Goal: Task Accomplishment & Management: Use online tool/utility

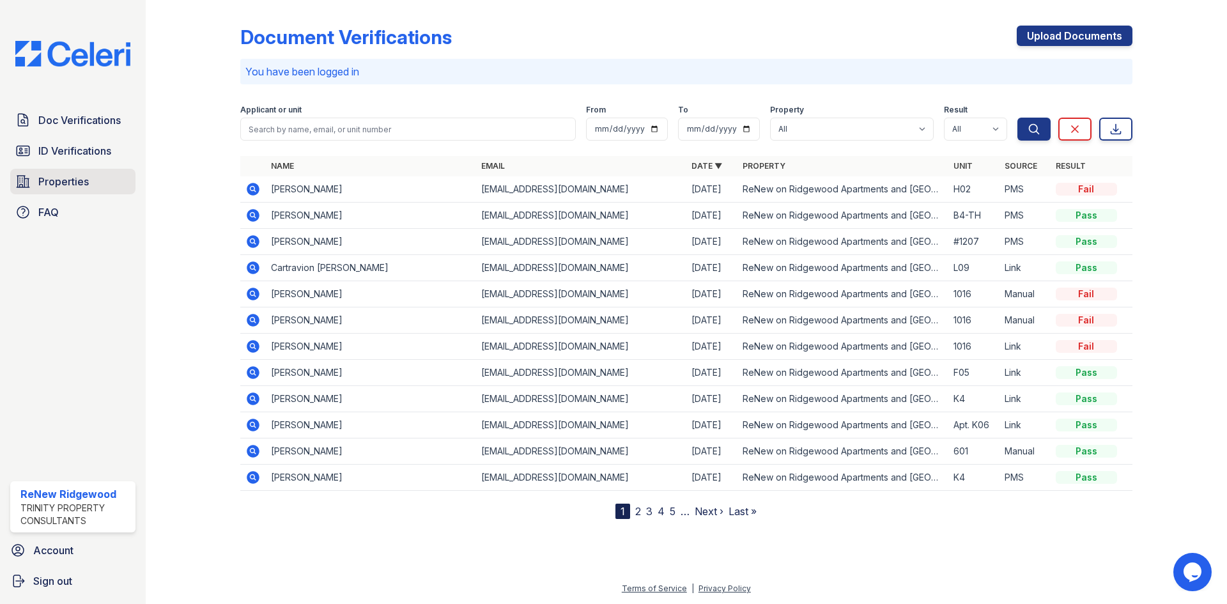
click at [58, 184] on span "Properties" at bounding box center [63, 181] width 50 height 15
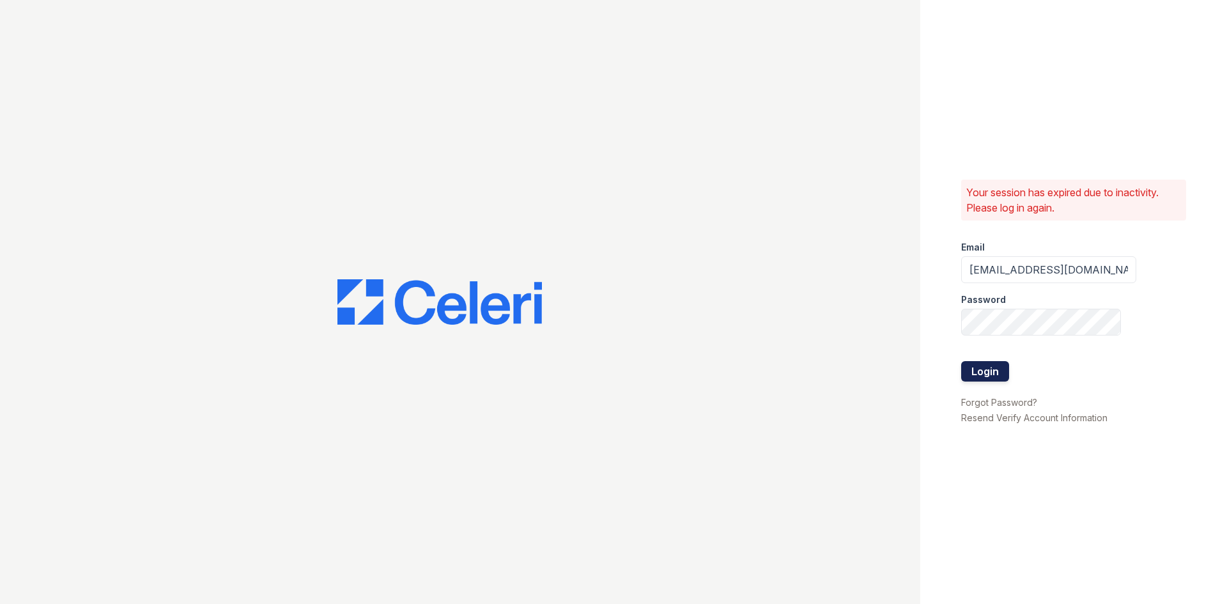
click at [980, 373] on button "Login" at bounding box center [985, 371] width 48 height 20
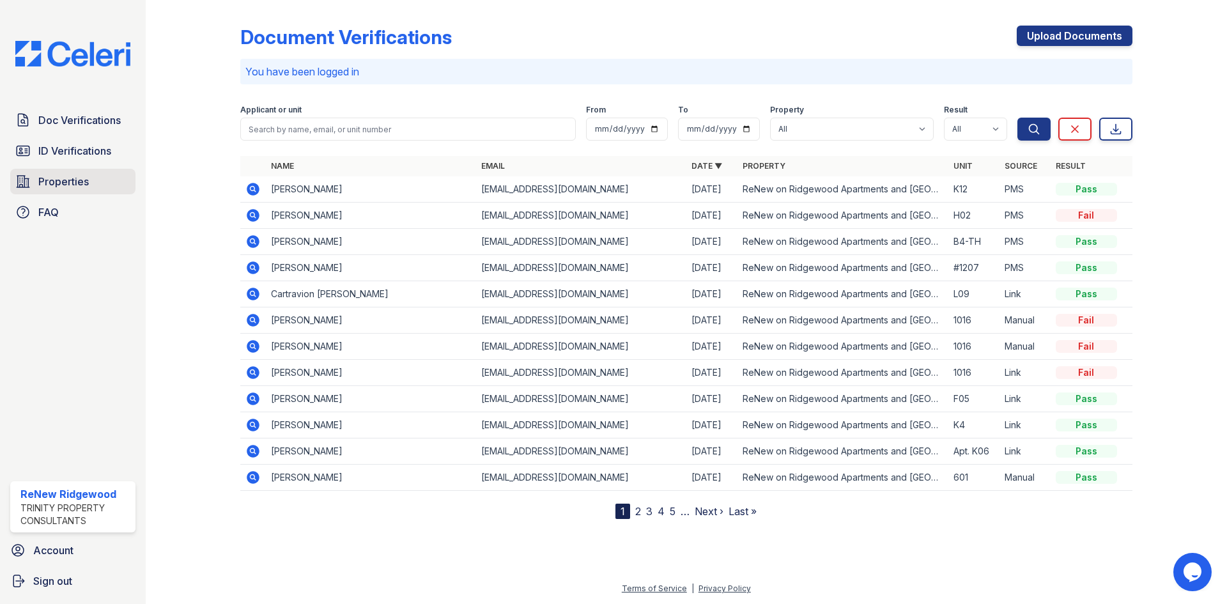
click at [104, 169] on link "Properties" at bounding box center [72, 182] width 125 height 26
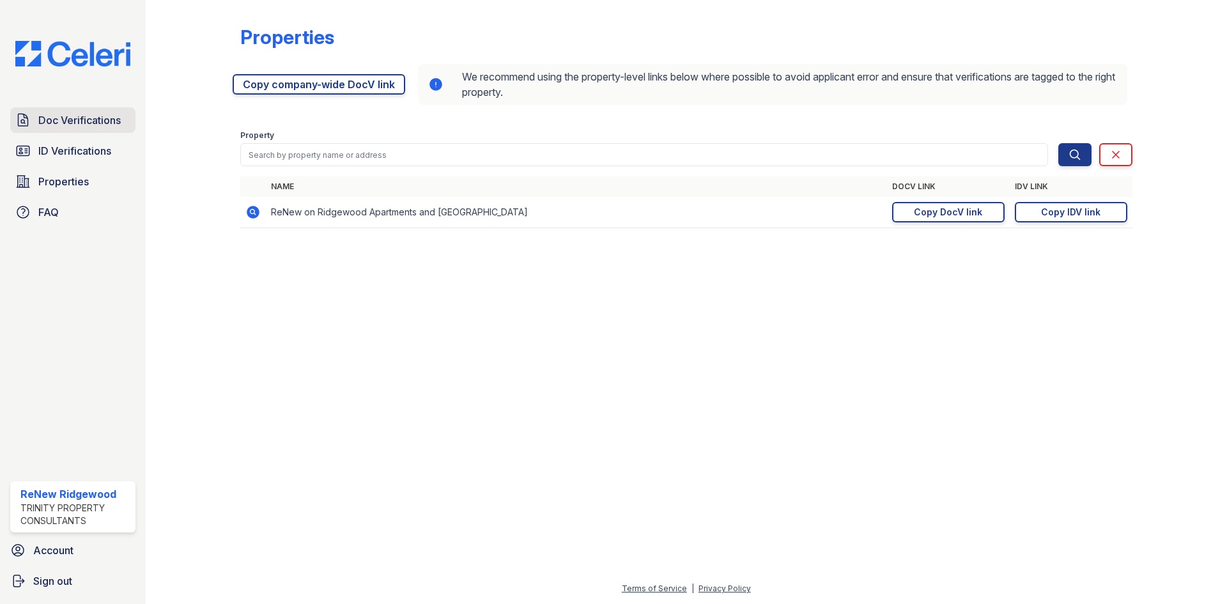
click at [112, 116] on span "Doc Verifications" at bounding box center [79, 119] width 82 height 15
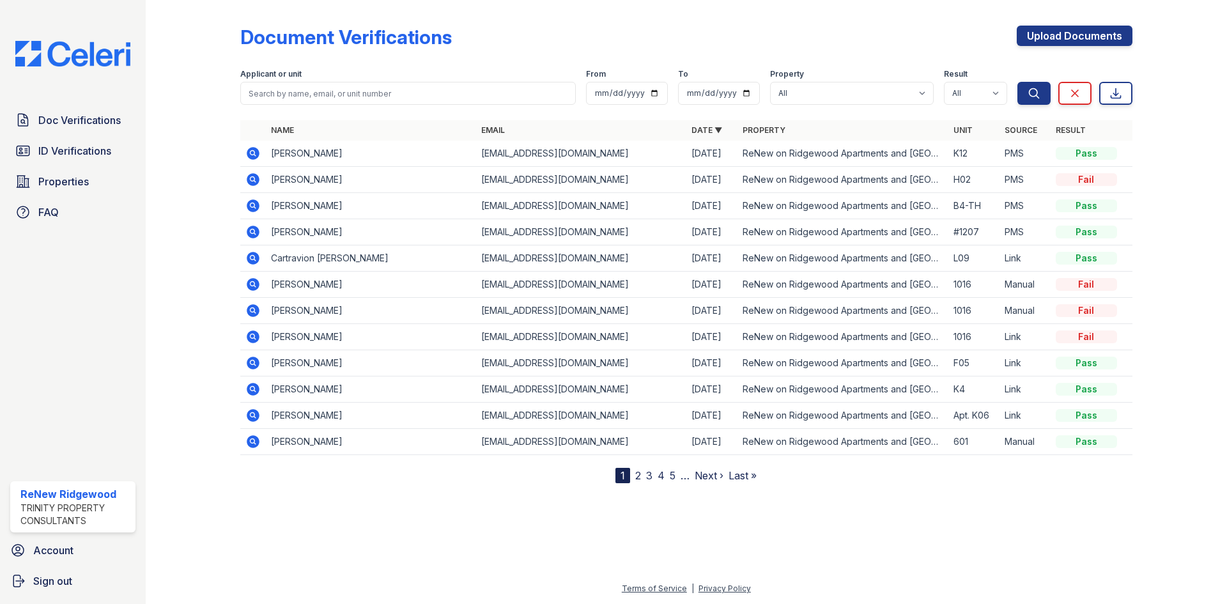
click at [251, 261] on icon at bounding box center [253, 258] width 13 height 13
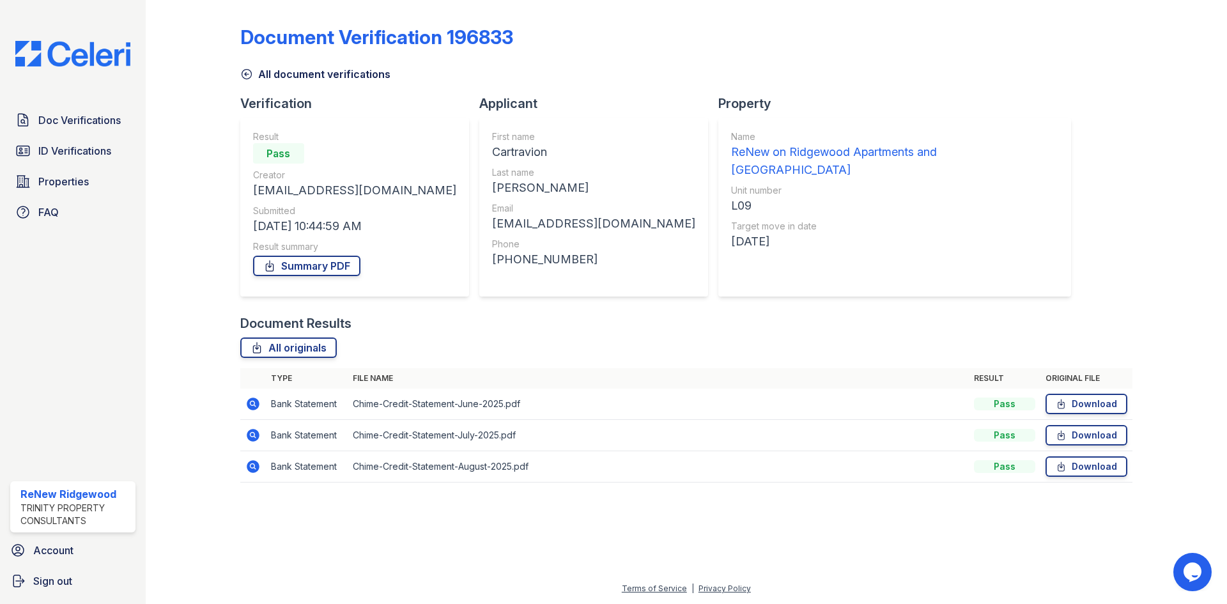
click at [248, 69] on icon at bounding box center [246, 74] width 13 height 13
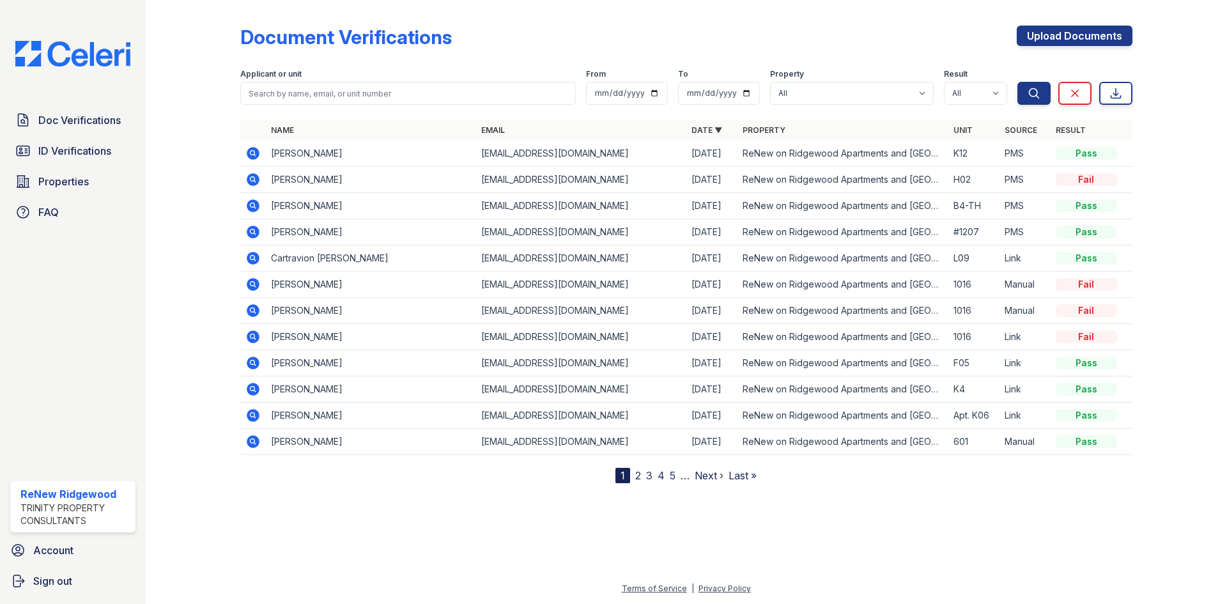
click at [256, 201] on icon at bounding box center [253, 205] width 13 height 13
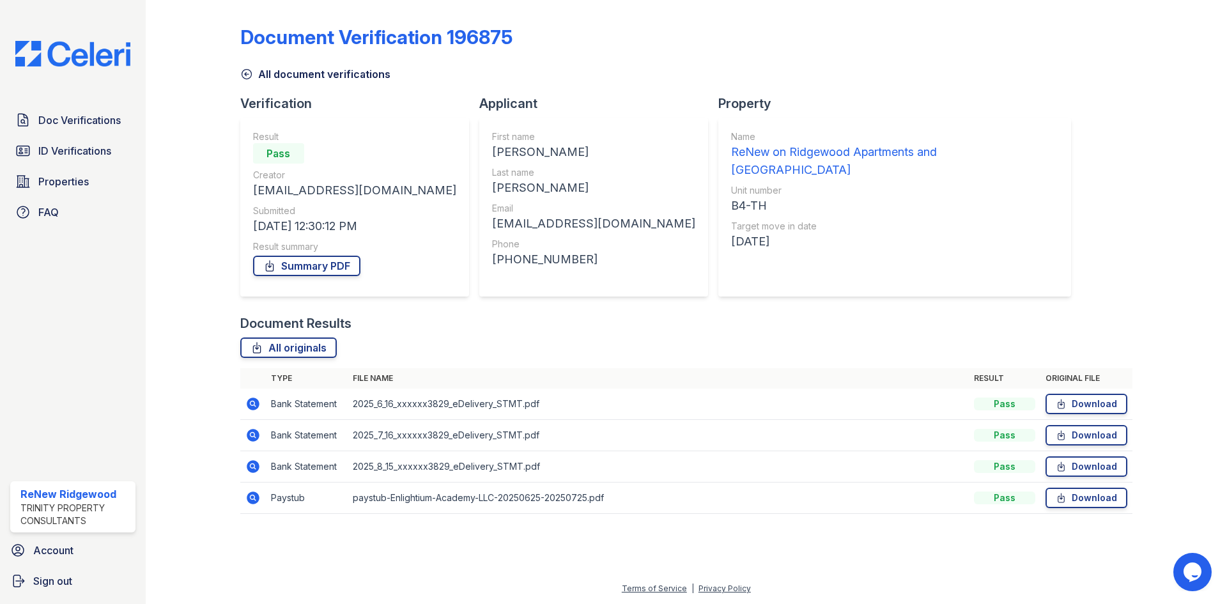
click at [538, 463] on td "2025_8_15_xxxxxx3829_eDelivery_STMT.pdf" at bounding box center [658, 466] width 621 height 31
click at [340, 263] on link "Summary PDF" at bounding box center [306, 266] width 107 height 20
click at [97, 145] on span "ID Verifications" at bounding box center [74, 150] width 73 height 15
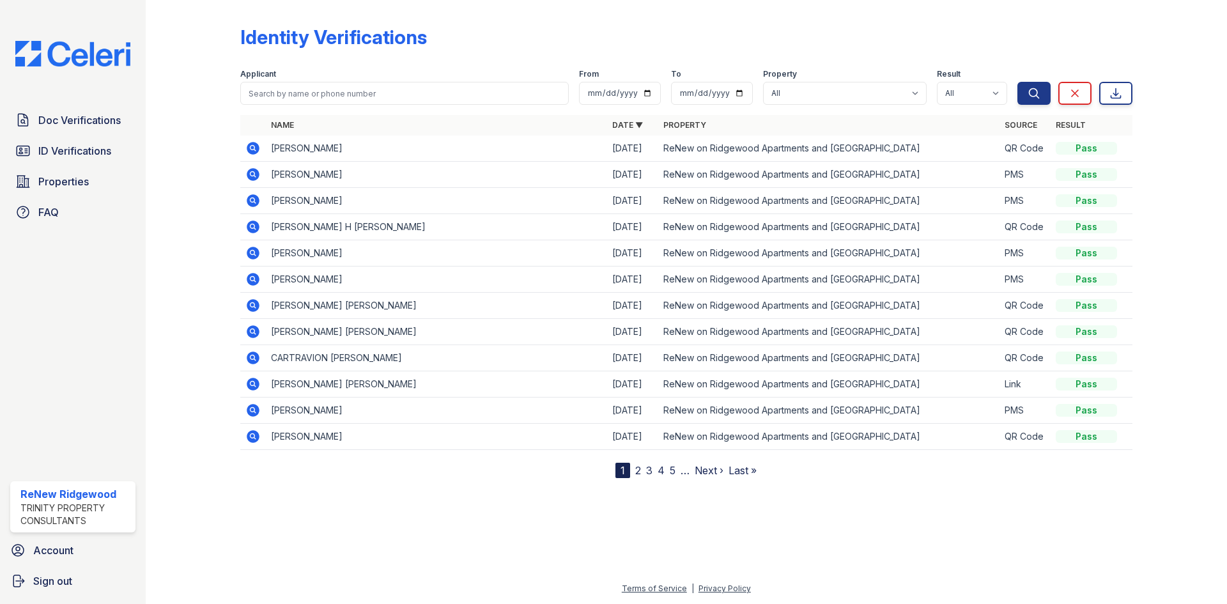
click at [256, 279] on icon at bounding box center [253, 279] width 13 height 13
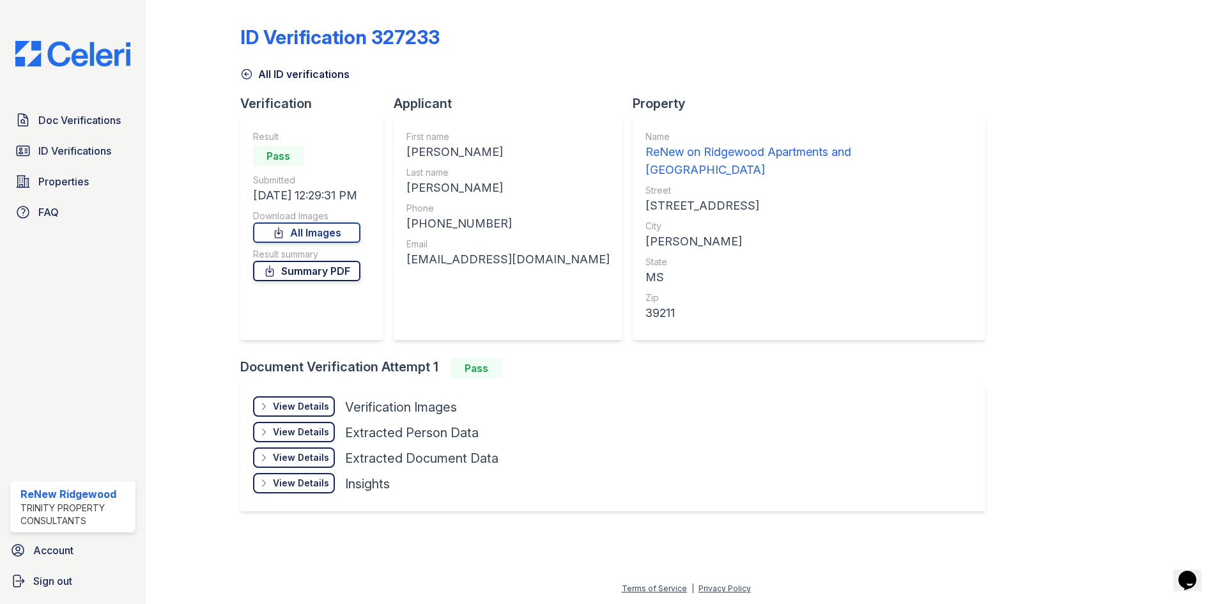
click at [319, 273] on link "Summary PDF" at bounding box center [306, 271] width 107 height 20
click at [309, 400] on div "View Details" at bounding box center [301, 406] width 56 height 13
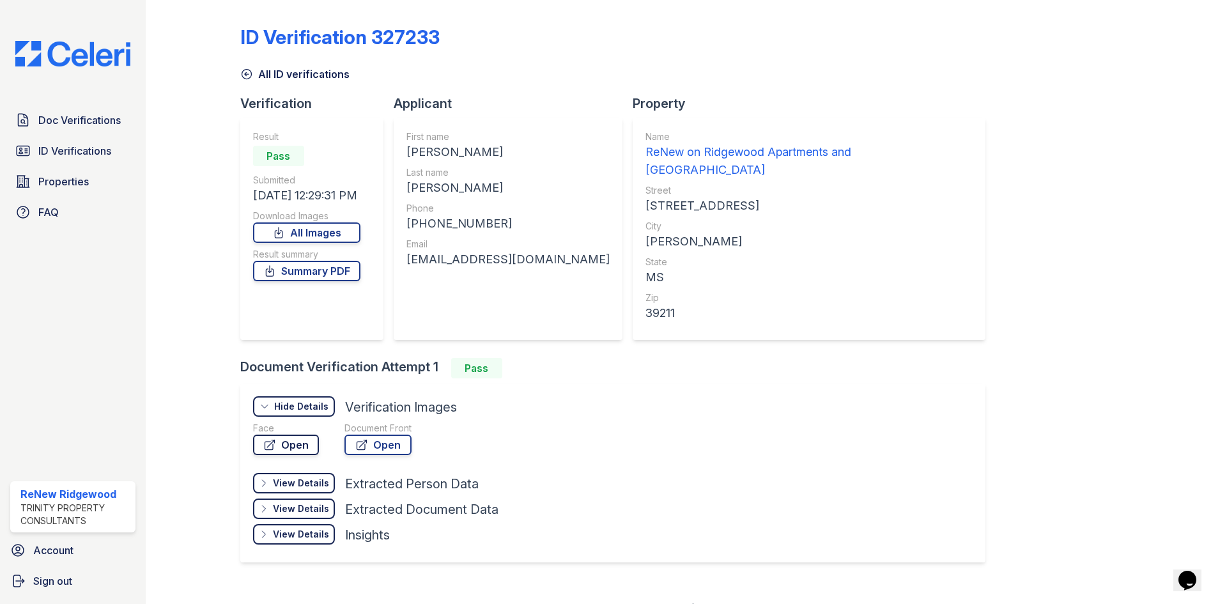
click at [311, 434] on link "Open" at bounding box center [286, 444] width 66 height 20
click at [96, 121] on span "Doc Verifications" at bounding box center [79, 119] width 82 height 15
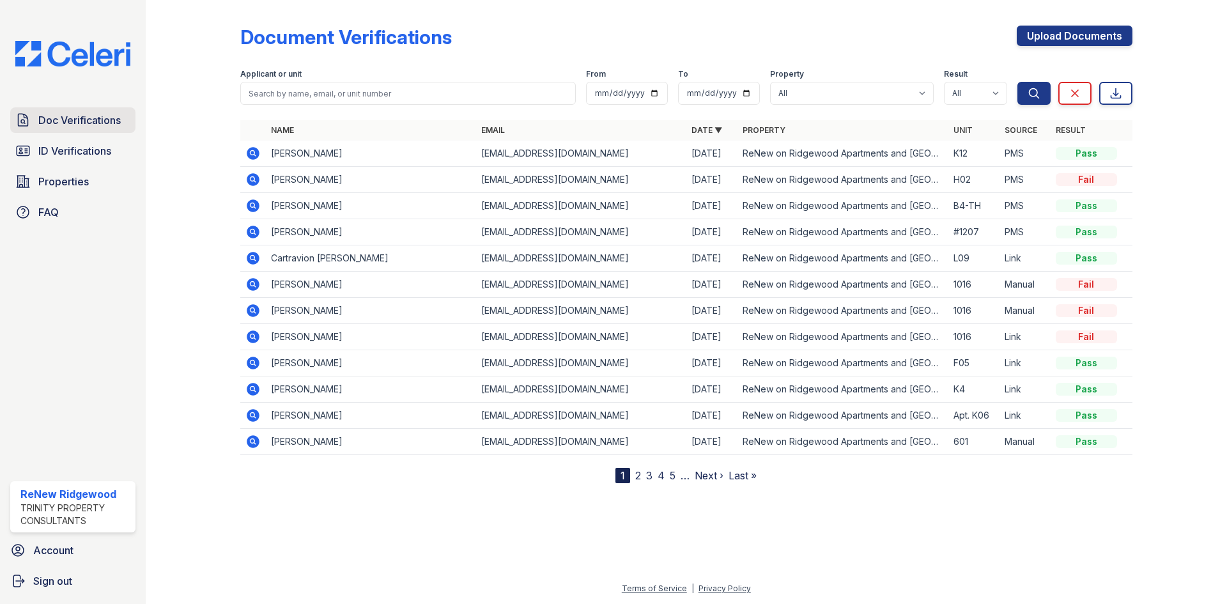
click at [99, 120] on span "Doc Verifications" at bounding box center [79, 119] width 82 height 15
click at [58, 179] on span "Properties" at bounding box center [63, 181] width 50 height 15
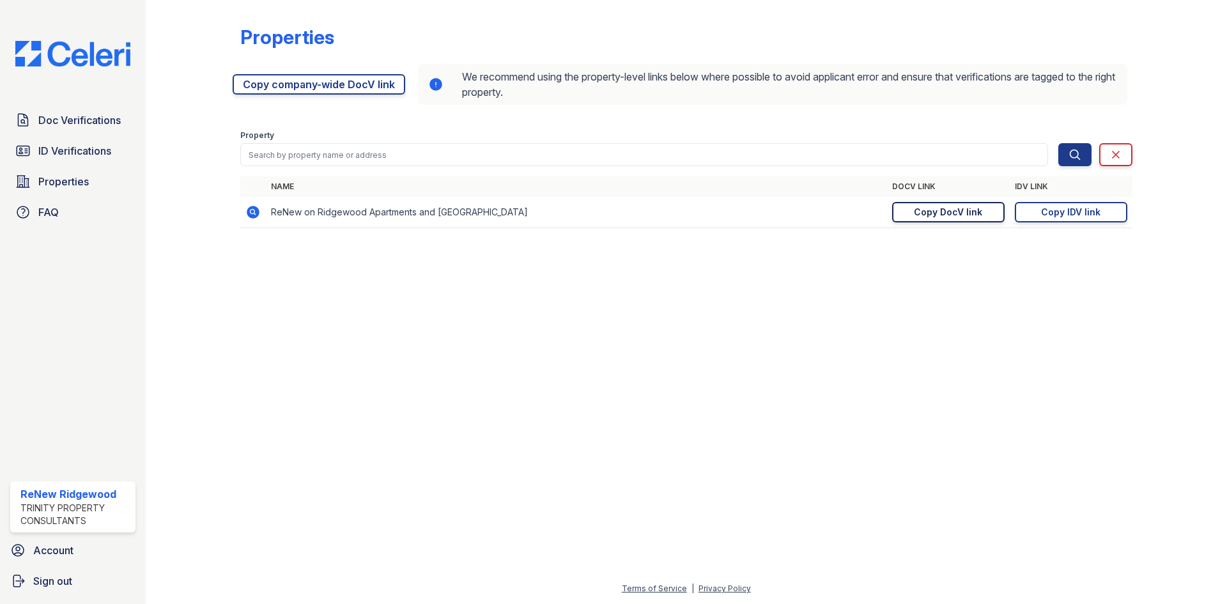
click at [947, 215] on div "Copy DocV link" at bounding box center [948, 212] width 68 height 13
click at [1024, 215] on link "Copy IDV link Copy link" at bounding box center [1071, 212] width 112 height 20
click at [932, 212] on div "Copy DocV link" at bounding box center [948, 212] width 68 height 13
click at [936, 211] on div "Copy DocV link" at bounding box center [948, 212] width 68 height 13
click at [1066, 213] on div "Copy IDV link" at bounding box center [1070, 212] width 59 height 13
